Goal: Transaction & Acquisition: Purchase product/service

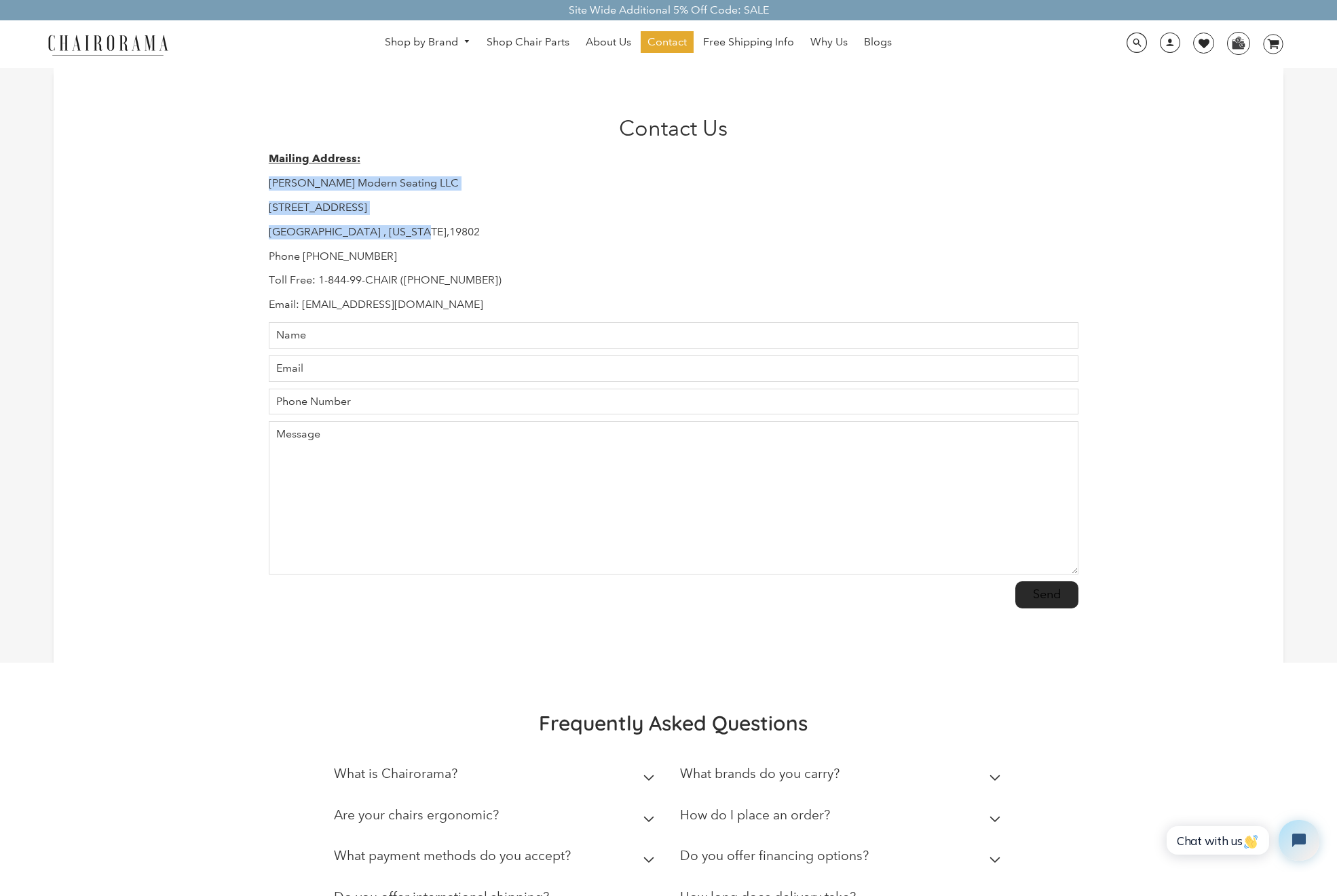
click at [127, 47] on img at bounding box center [108, 44] width 136 height 24
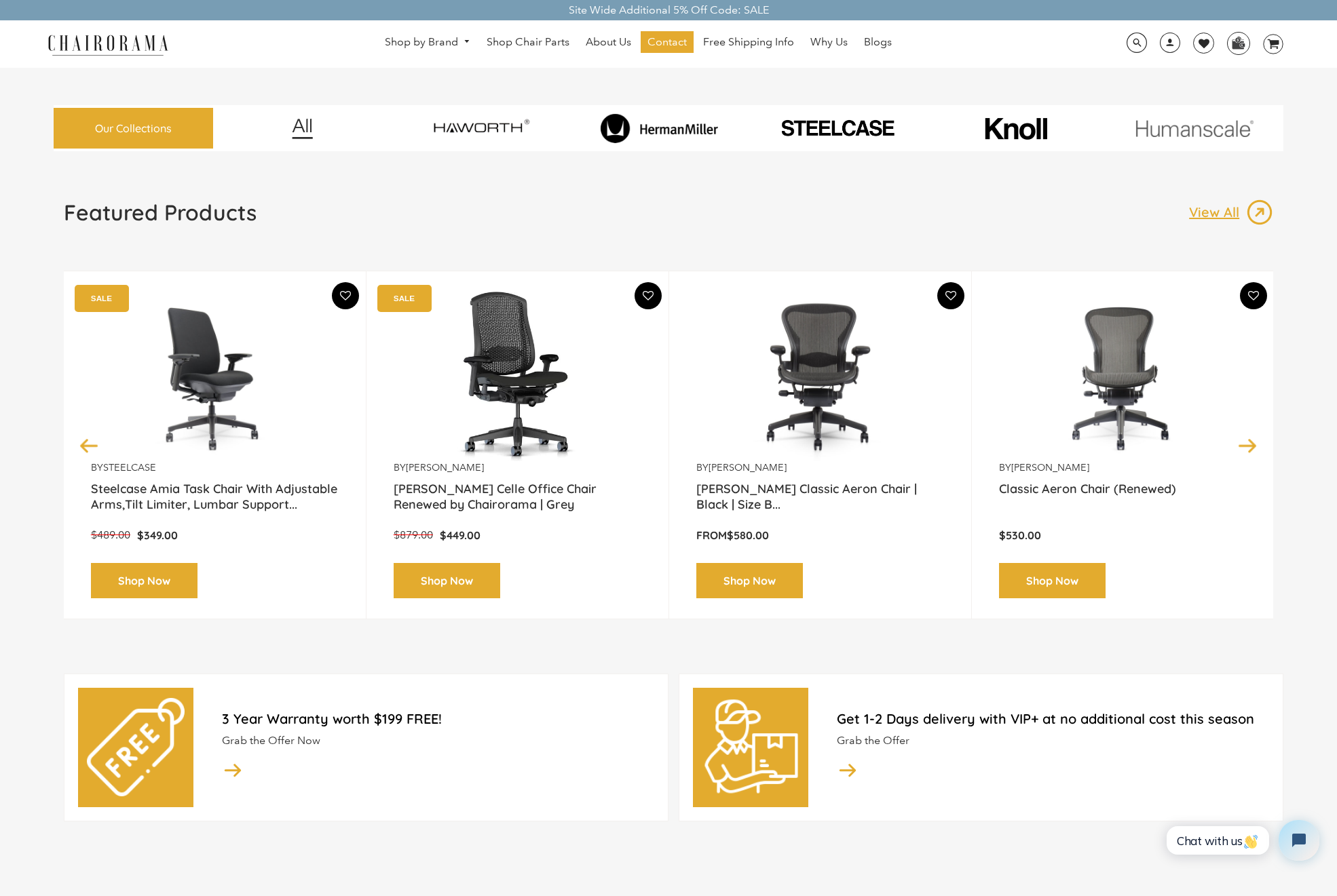
click at [220, 406] on img at bounding box center [215, 376] width 248 height 170
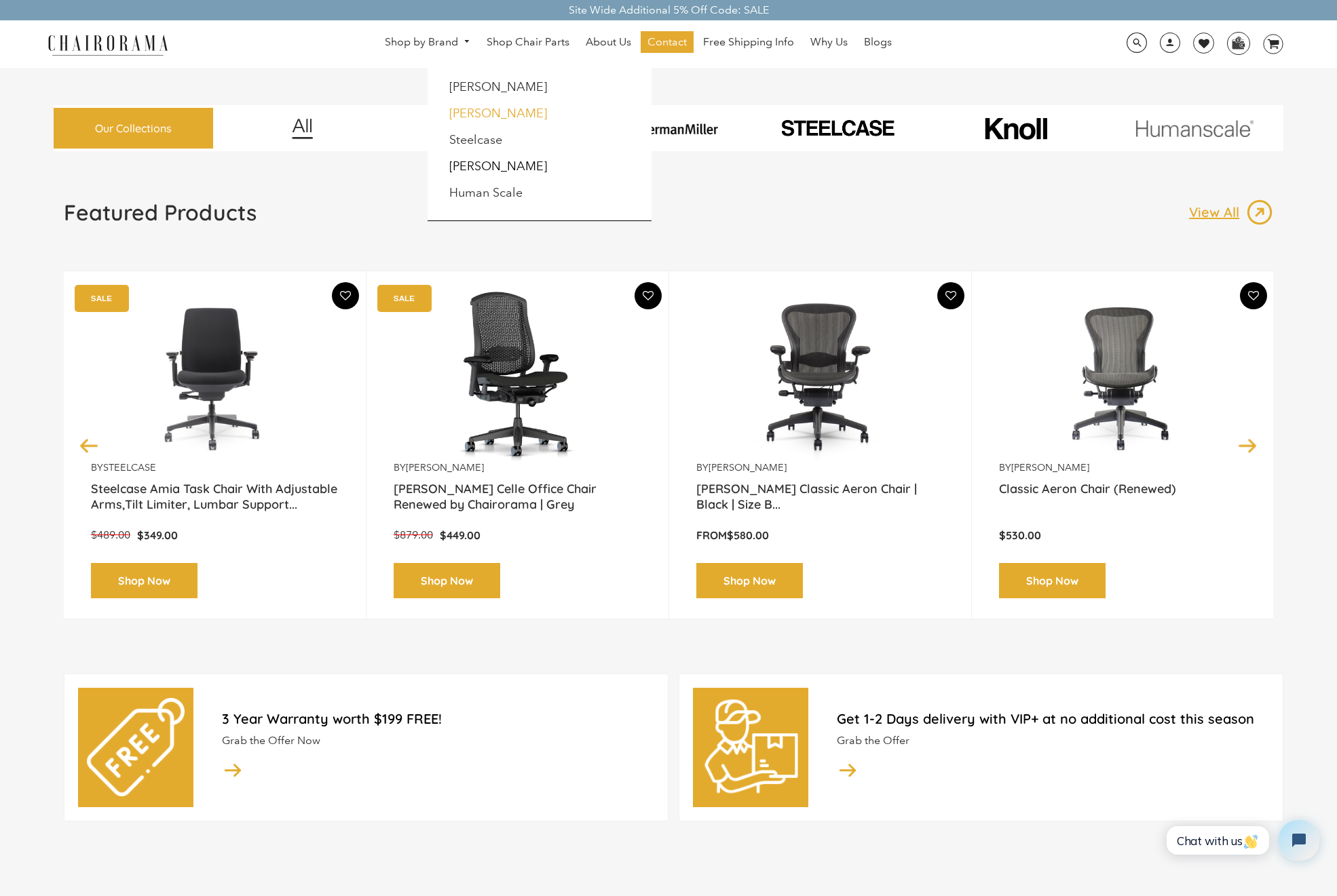
click at [483, 115] on link "[PERSON_NAME]" at bounding box center [498, 113] width 97 height 15
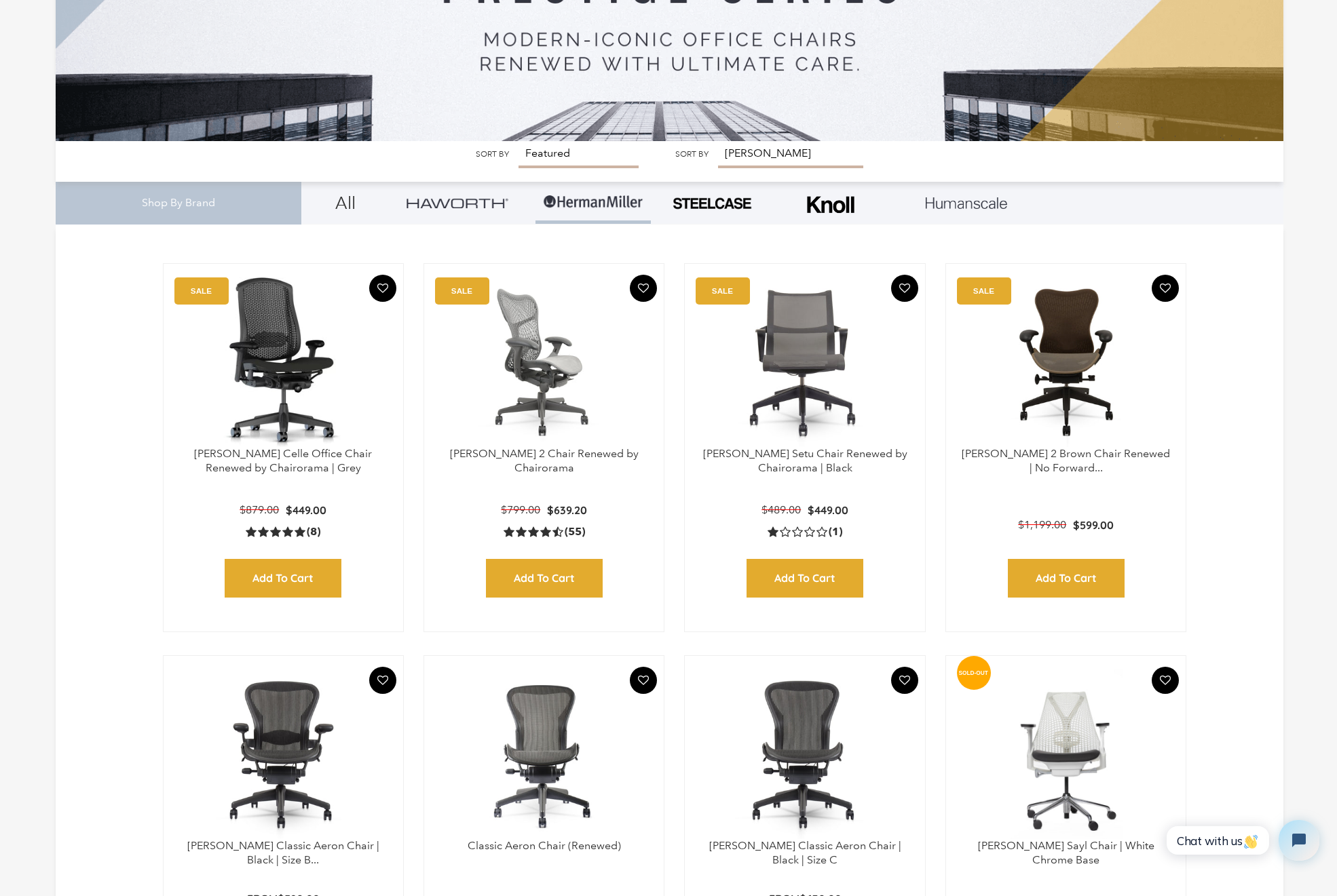
scroll to position [361, 0]
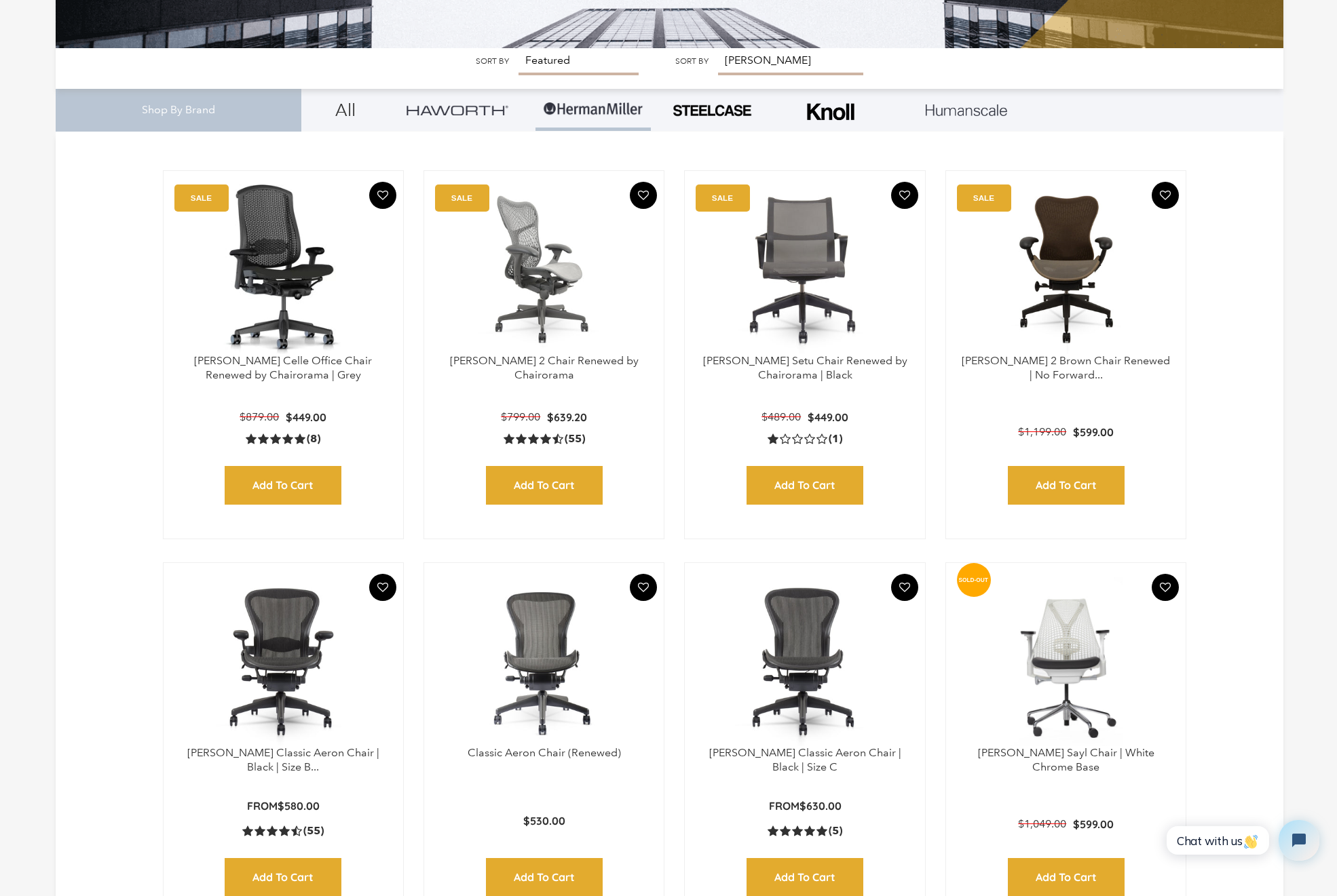
click at [558, 286] on img at bounding box center [544, 269] width 212 height 170
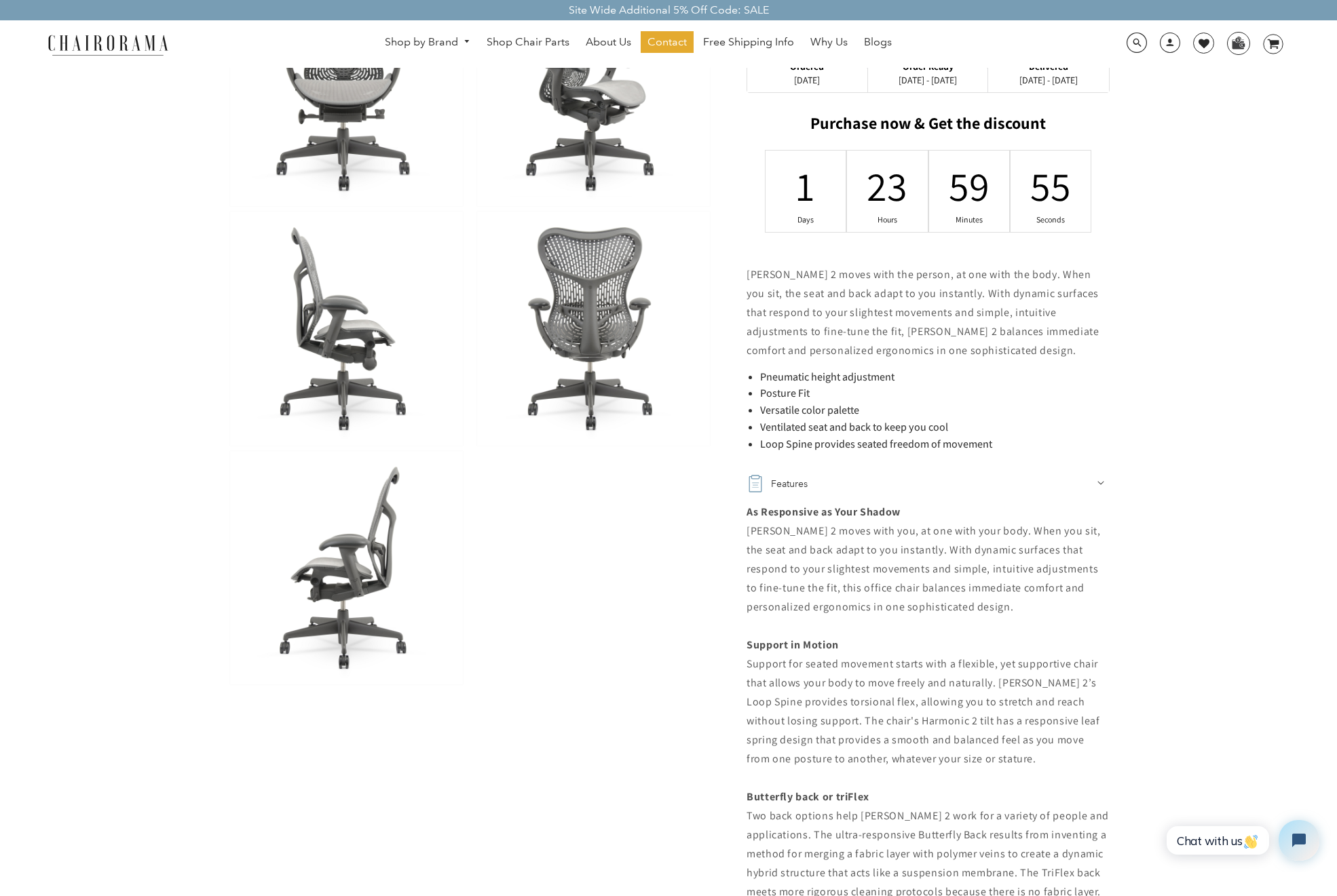
scroll to position [562, 0]
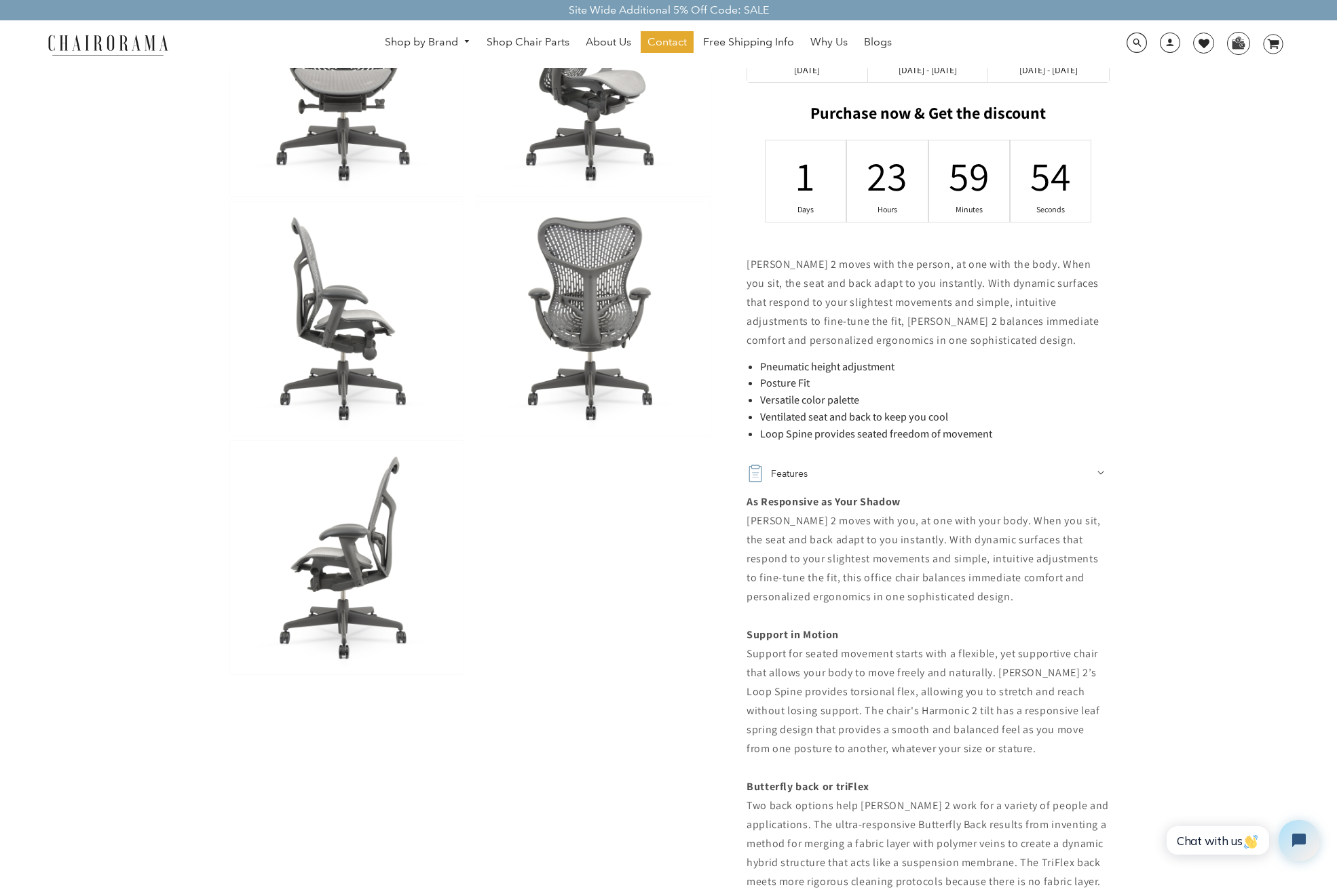
click at [362, 565] on img at bounding box center [346, 558] width 233 height 234
click at [337, 315] on img at bounding box center [346, 318] width 233 height 234
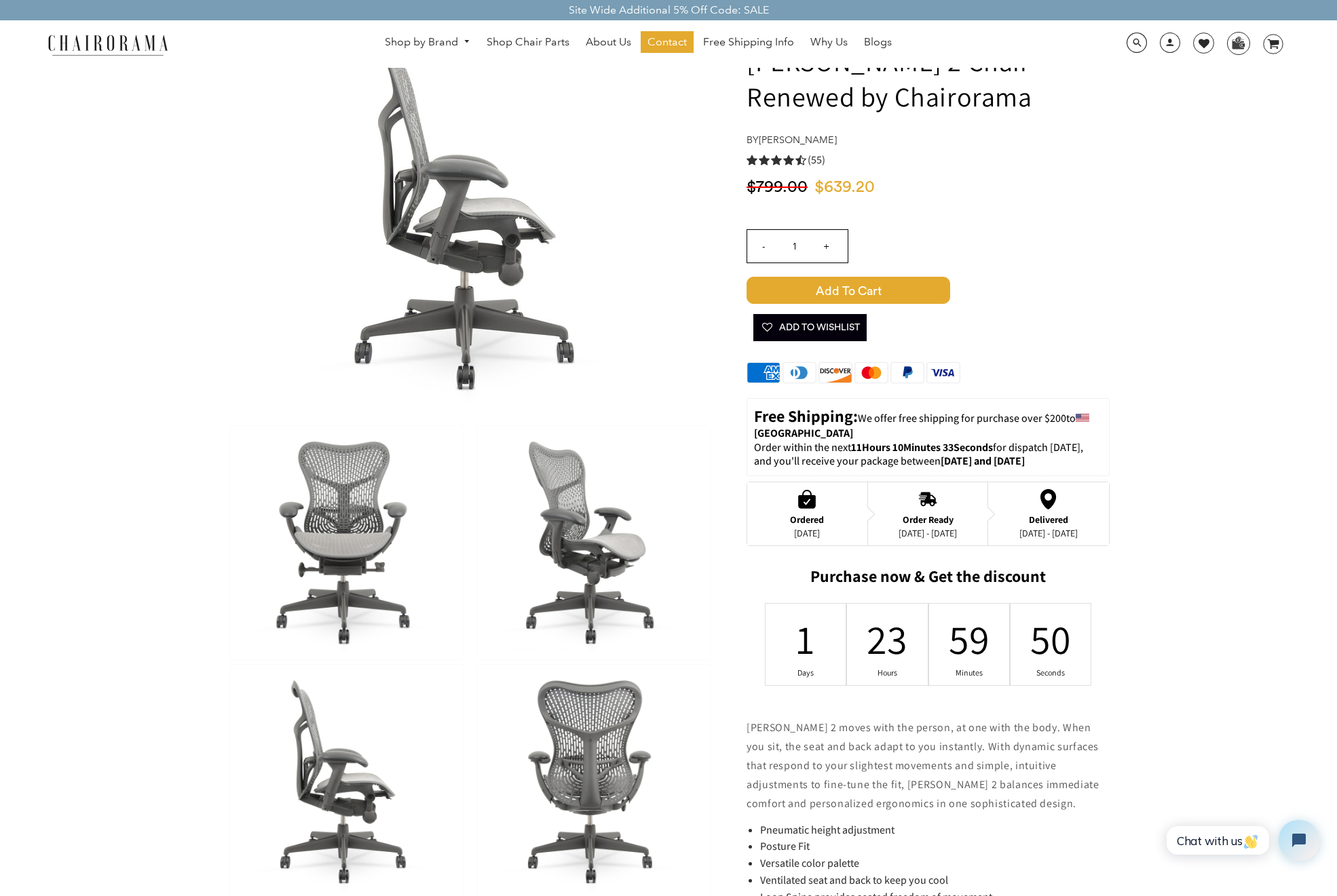
scroll to position [96, 0]
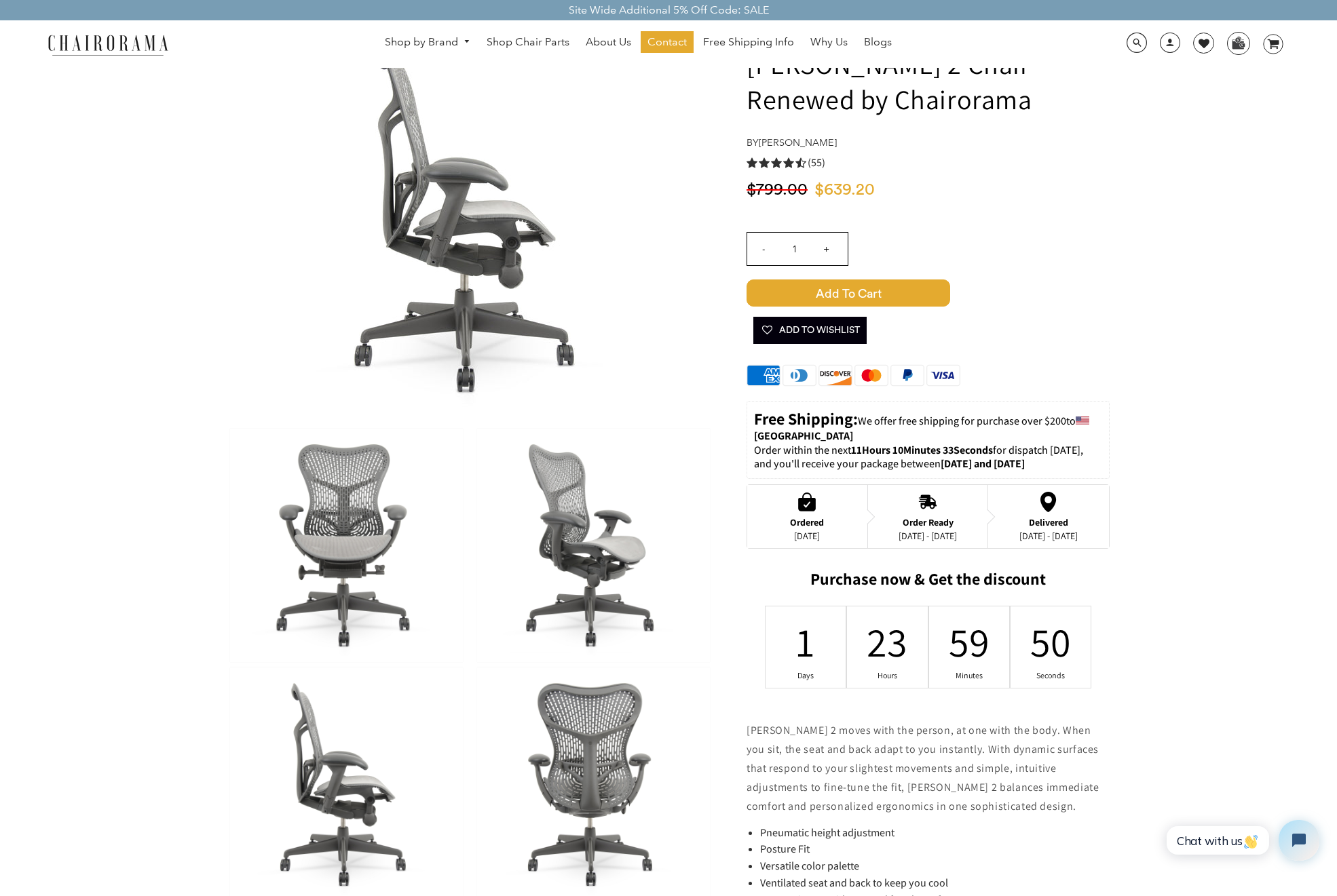
click at [367, 508] on img at bounding box center [346, 545] width 233 height 234
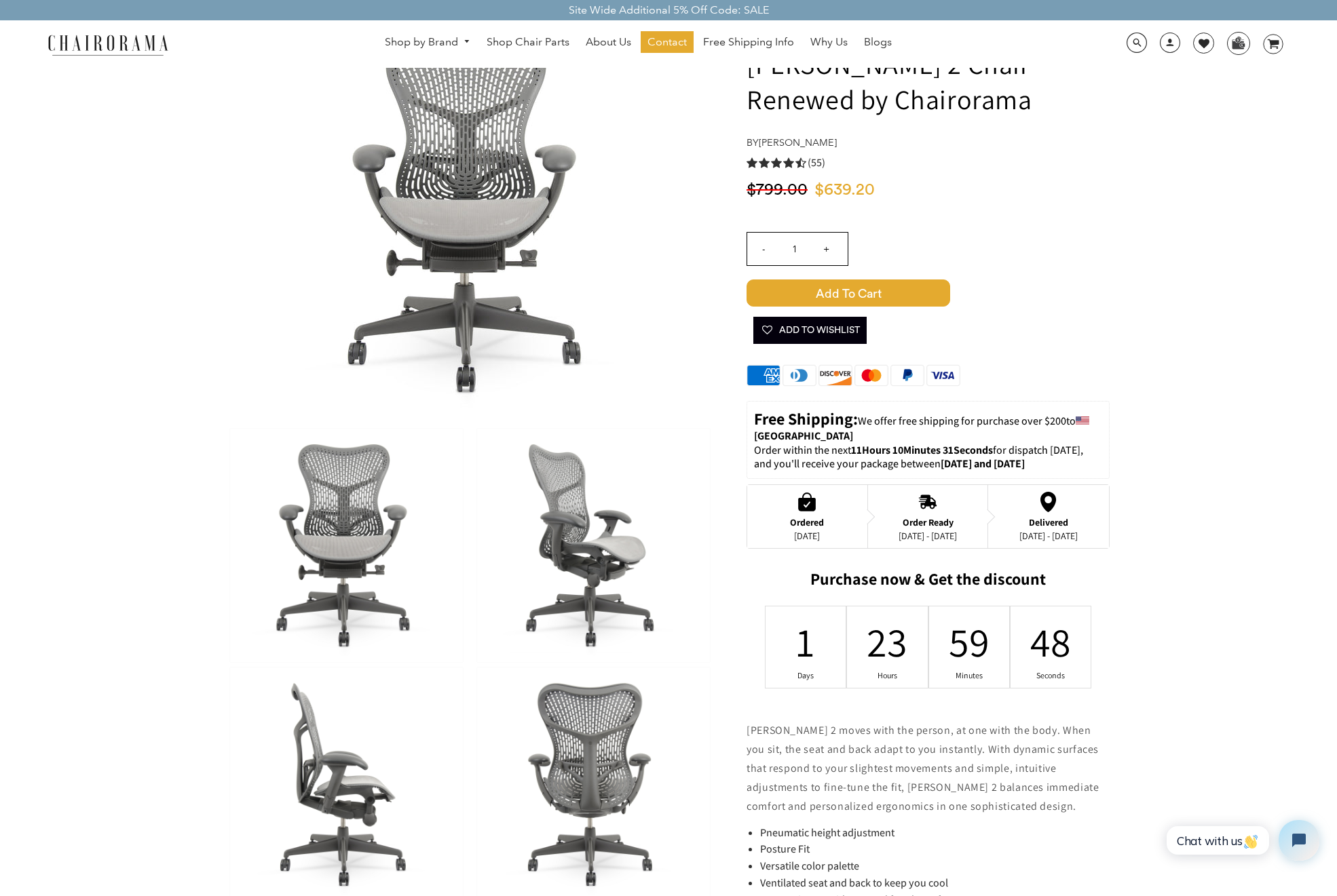
click at [598, 538] on img at bounding box center [594, 545] width 233 height 234
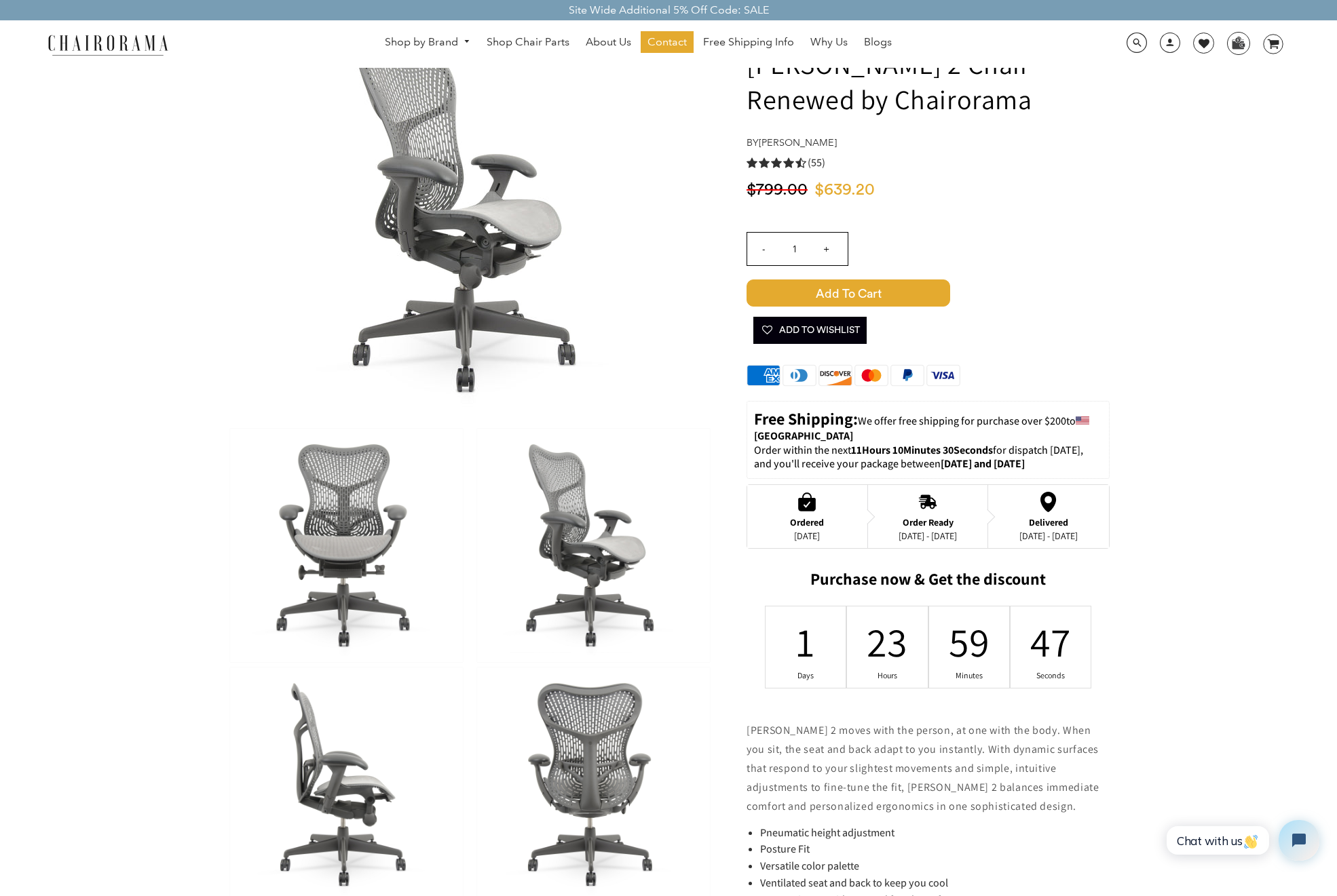
scroll to position [0, 0]
